Goal: Use online tool/utility: Utilize a website feature to perform a specific function

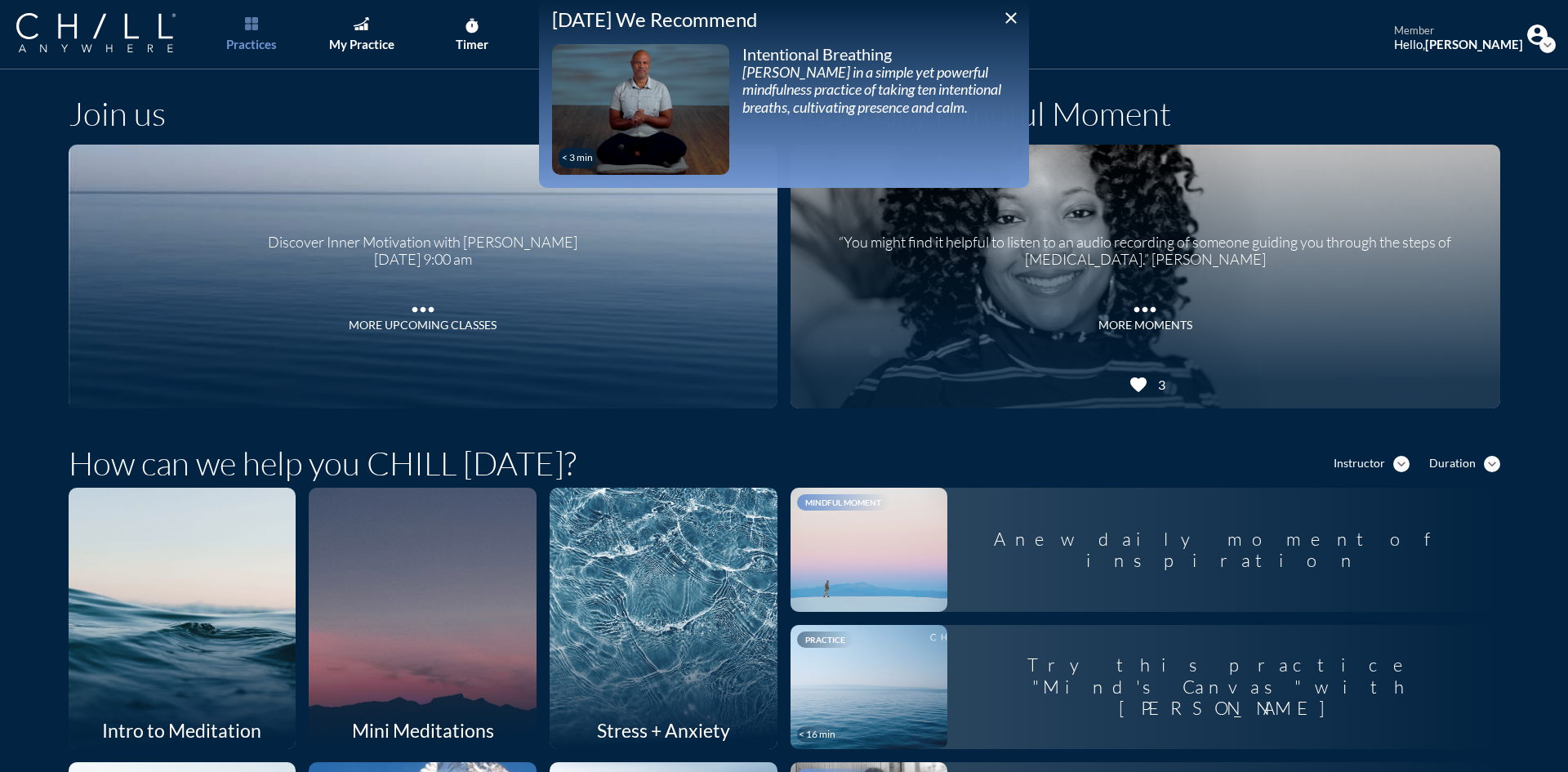
click at [1007, 16] on icon "close" at bounding box center [1011, 18] width 19 height 19
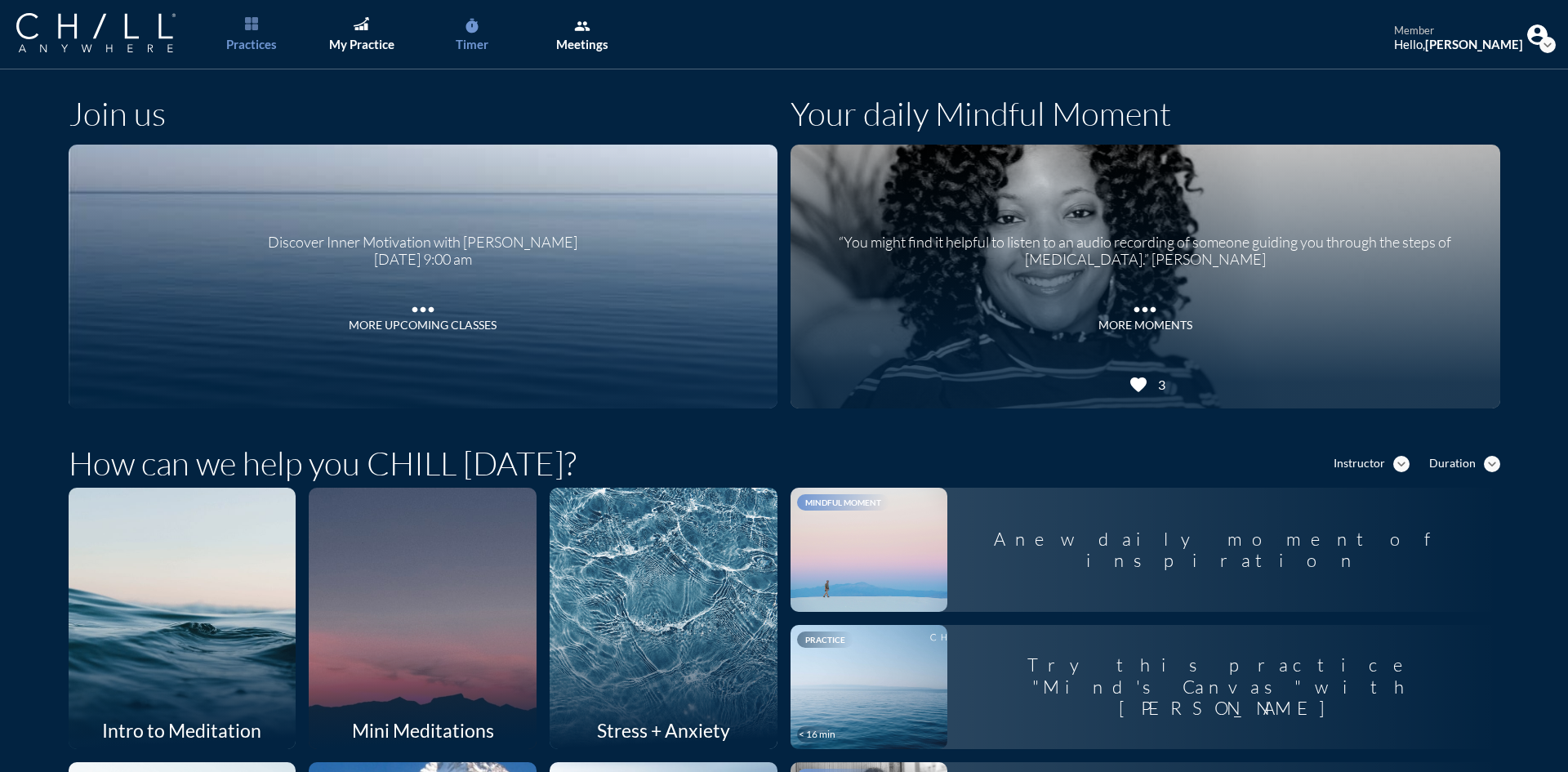
click at [472, 34] on icon "timer" at bounding box center [472, 25] width 16 height 16
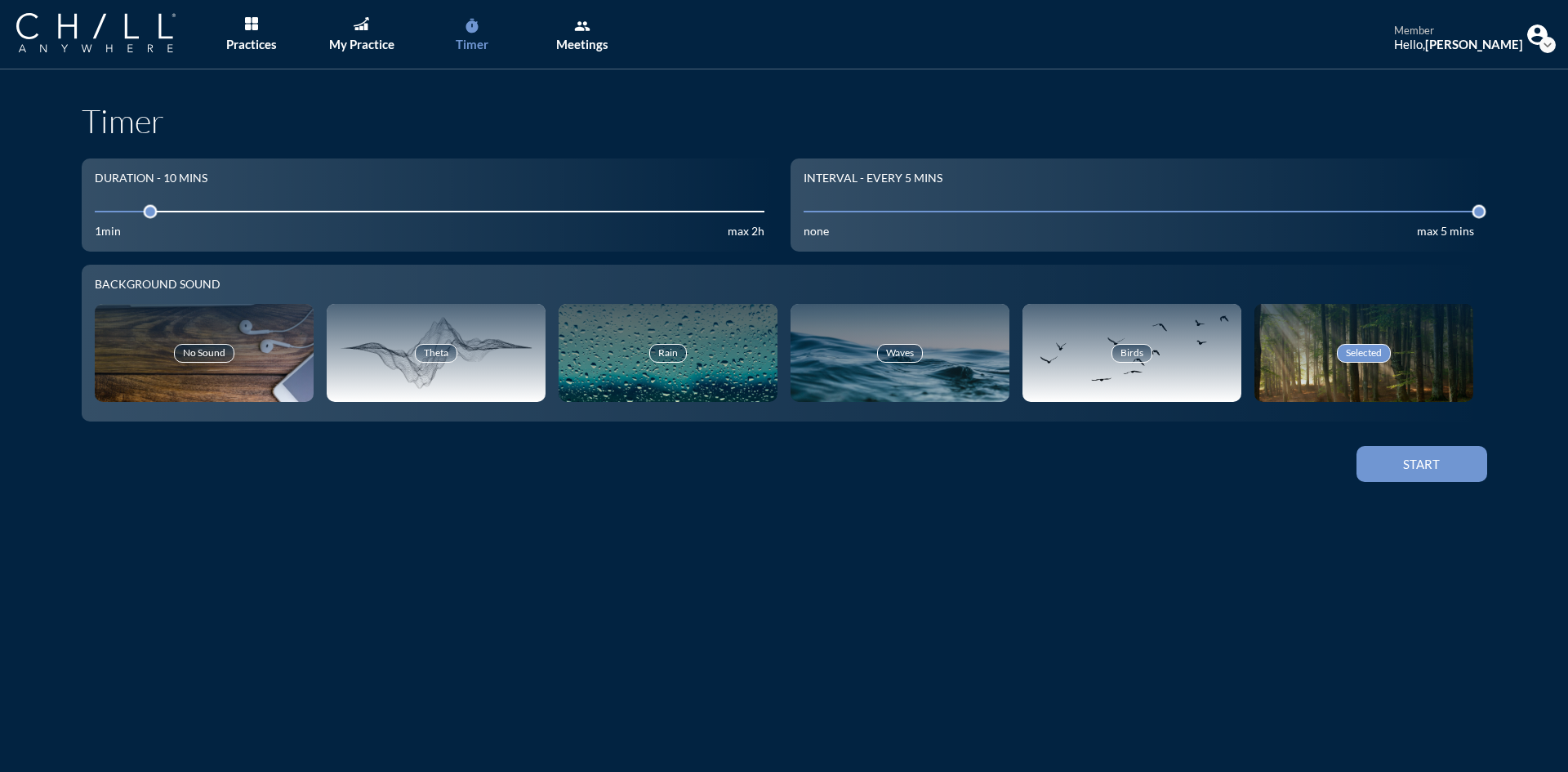
click at [1440, 473] on button "Start" at bounding box center [1421, 464] width 131 height 36
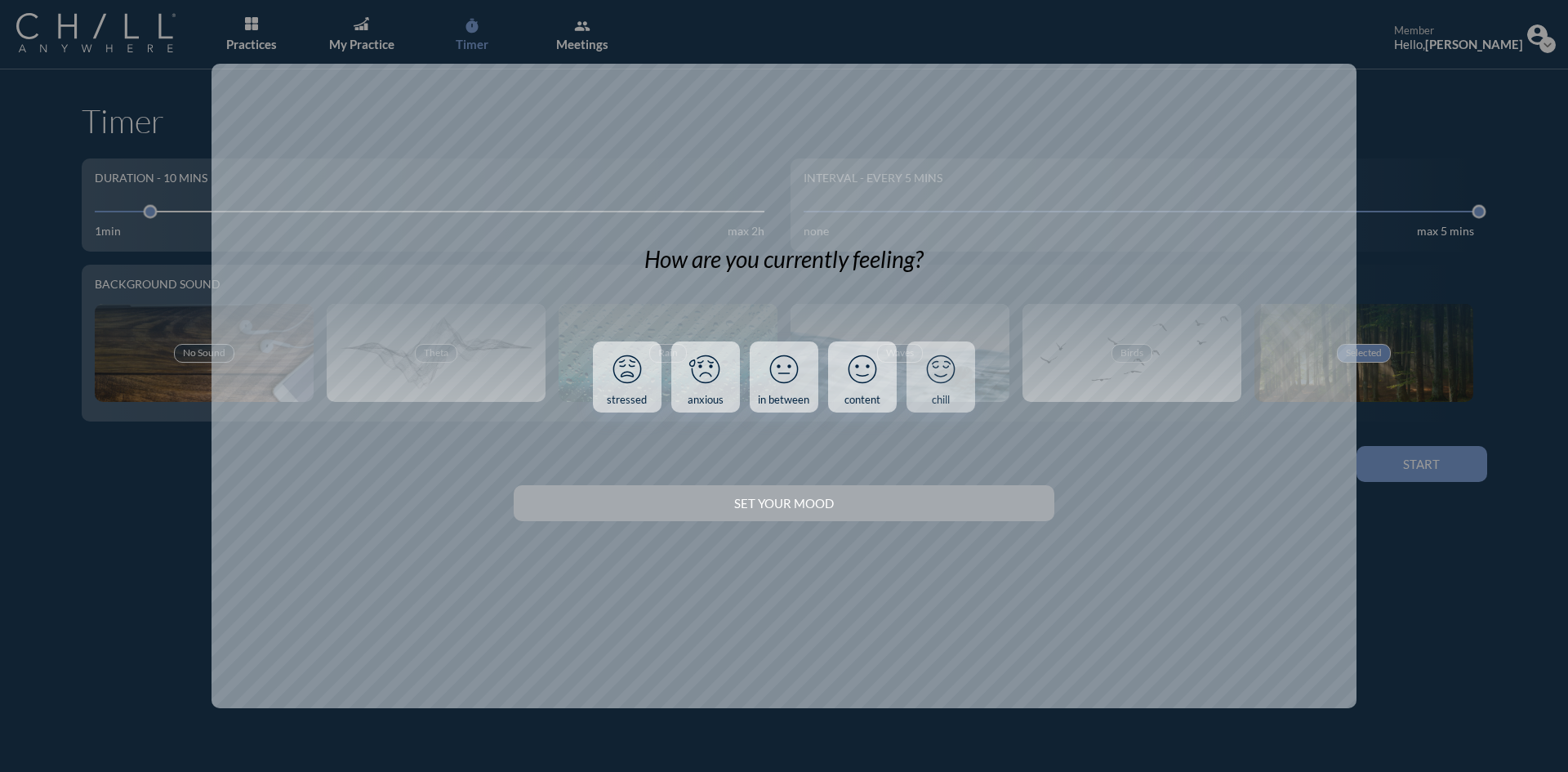
click at [963, 388] on link "chill" at bounding box center [941, 376] width 68 height 72
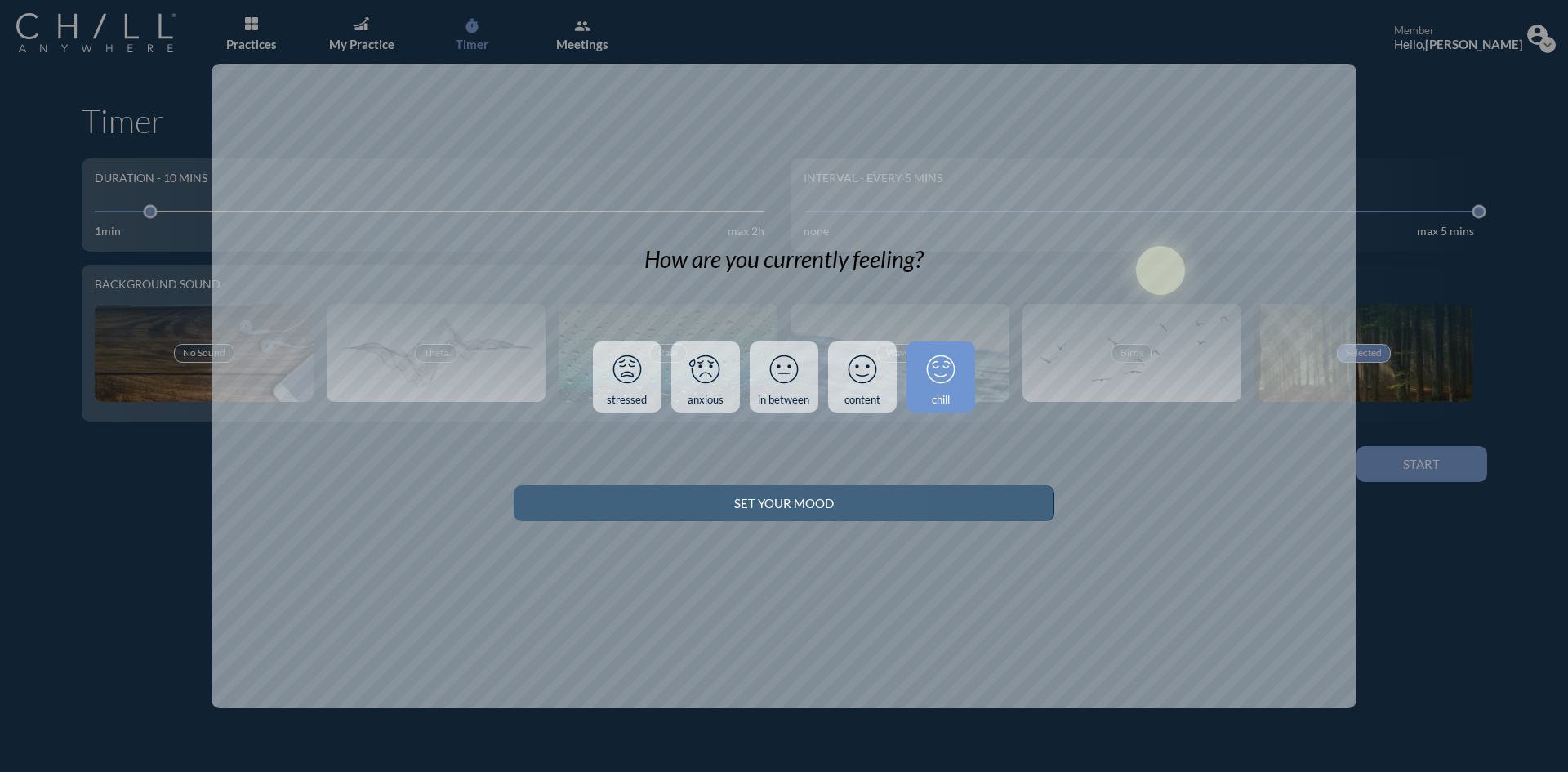
click at [952, 496] on div "Set your Mood" at bounding box center [783, 503] width 483 height 14
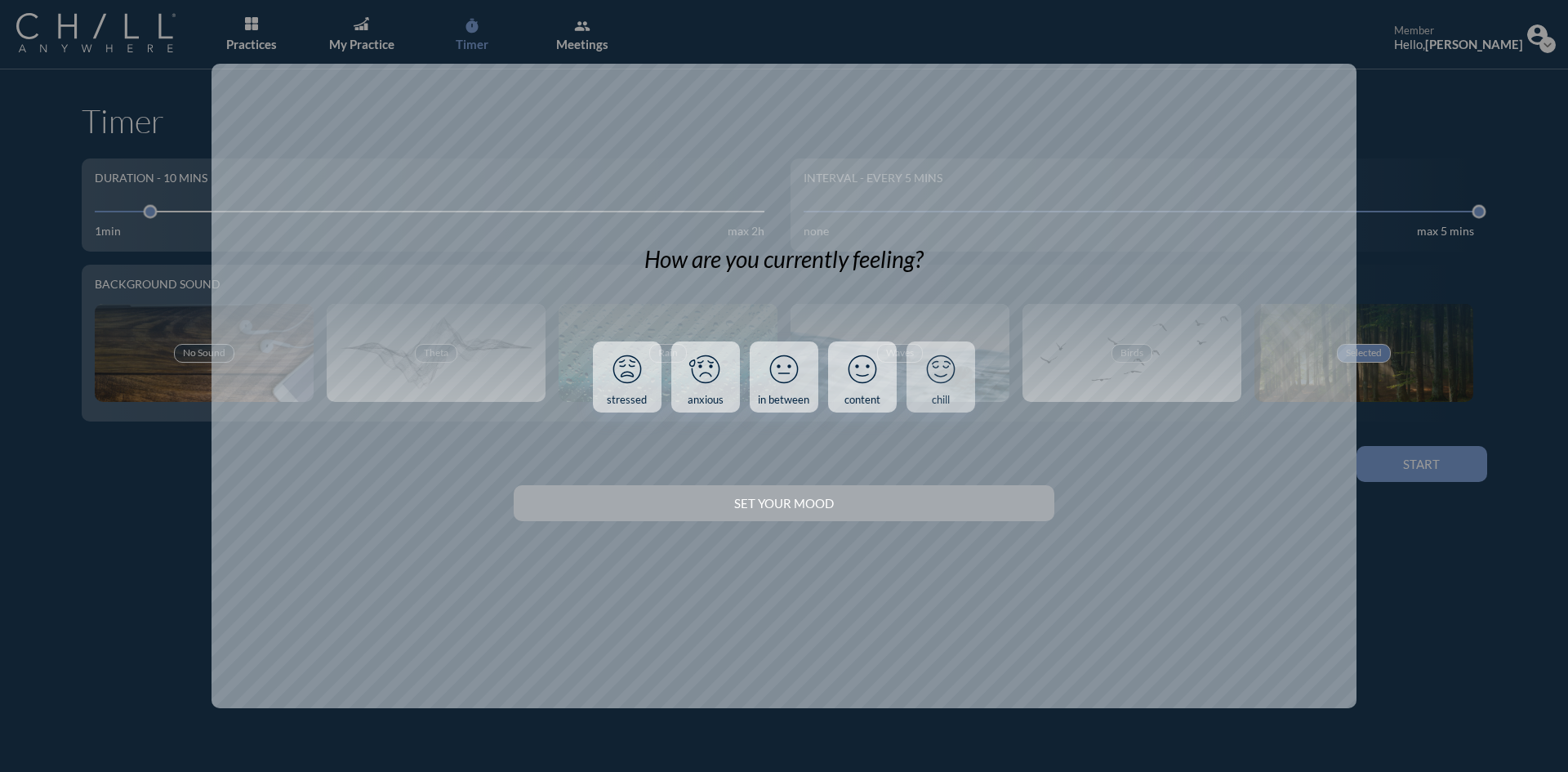
click at [941, 383] on icon at bounding box center [941, 369] width 42 height 42
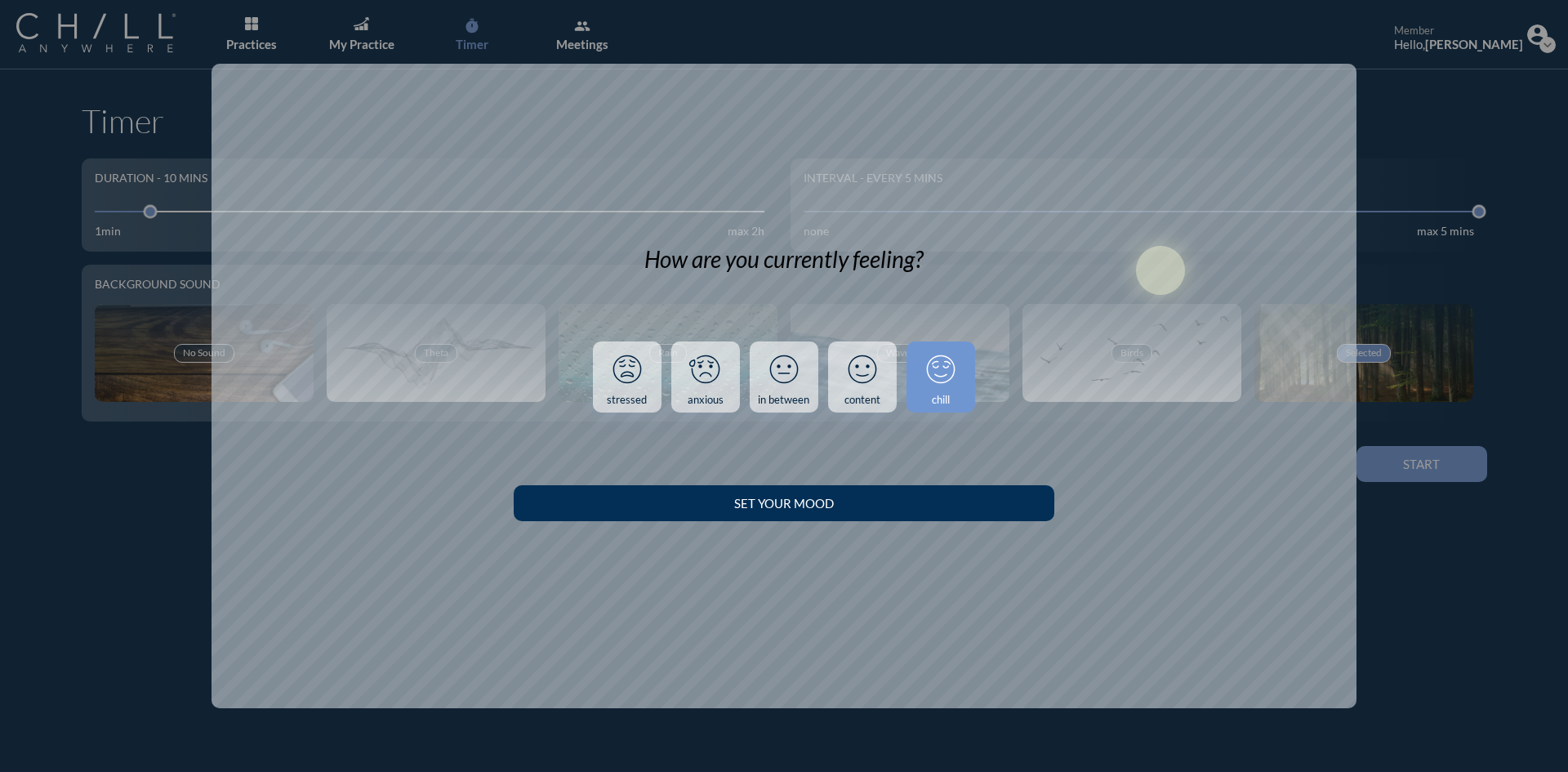
click at [983, 516] on button "Set your Mood" at bounding box center [783, 503] width 540 height 36
